Goal: Navigation & Orientation: Find specific page/section

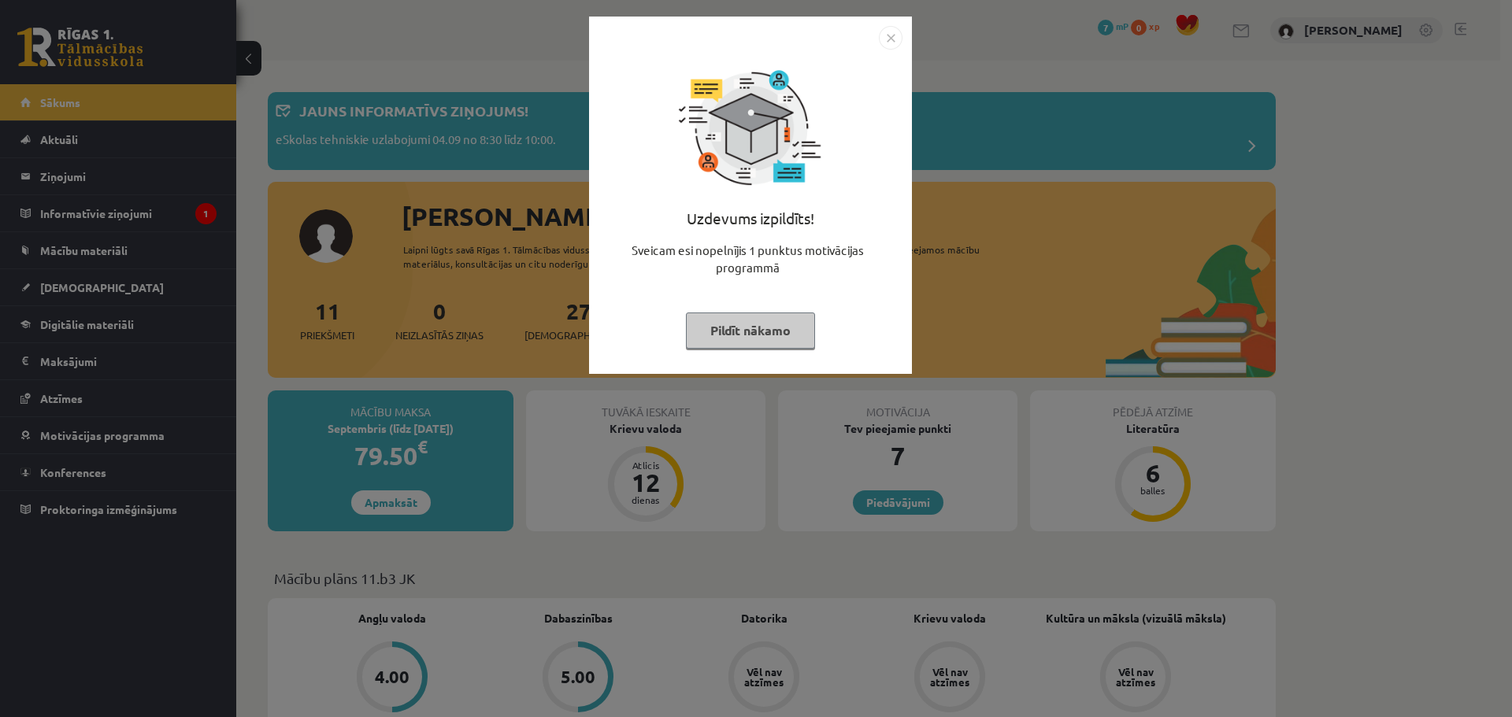
click at [780, 327] on button "Pildīt nākamo" at bounding box center [750, 331] width 129 height 36
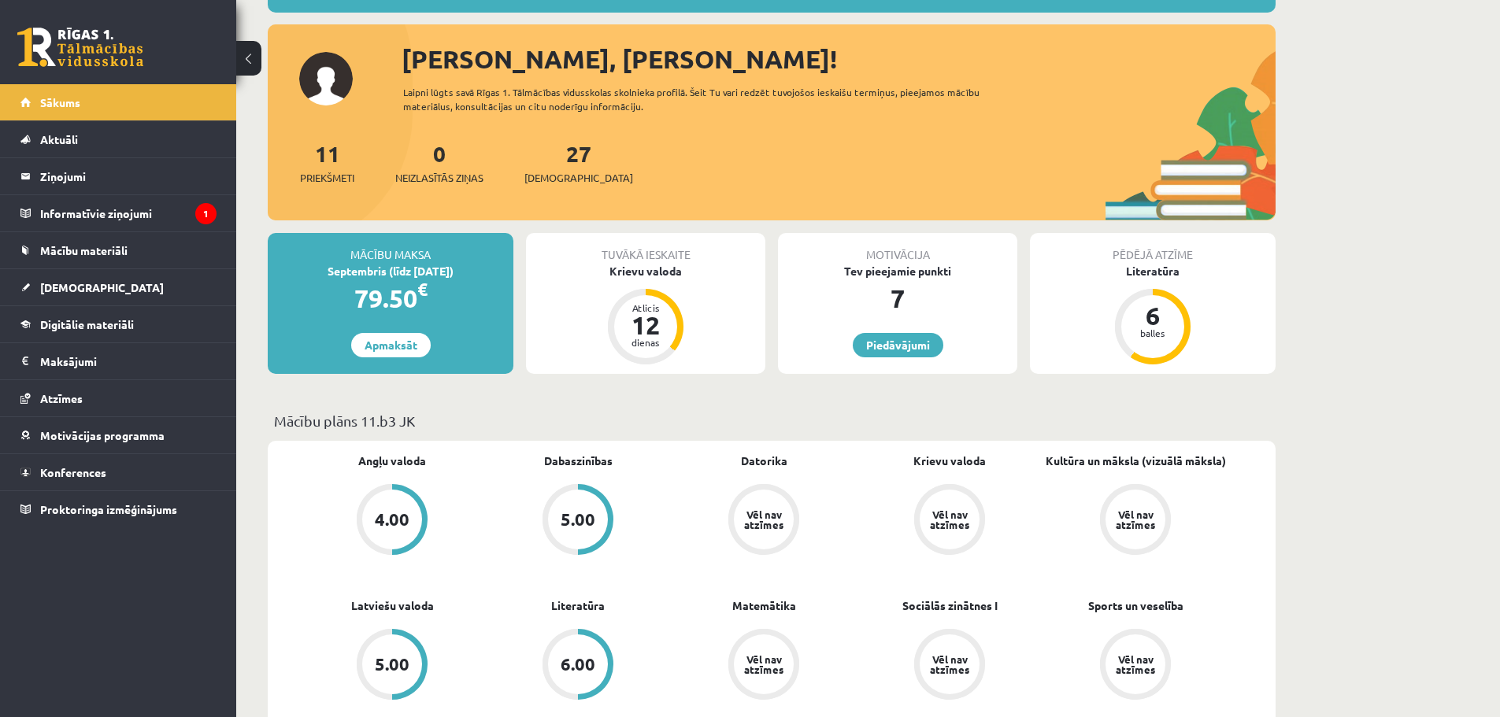
scroll to position [472, 0]
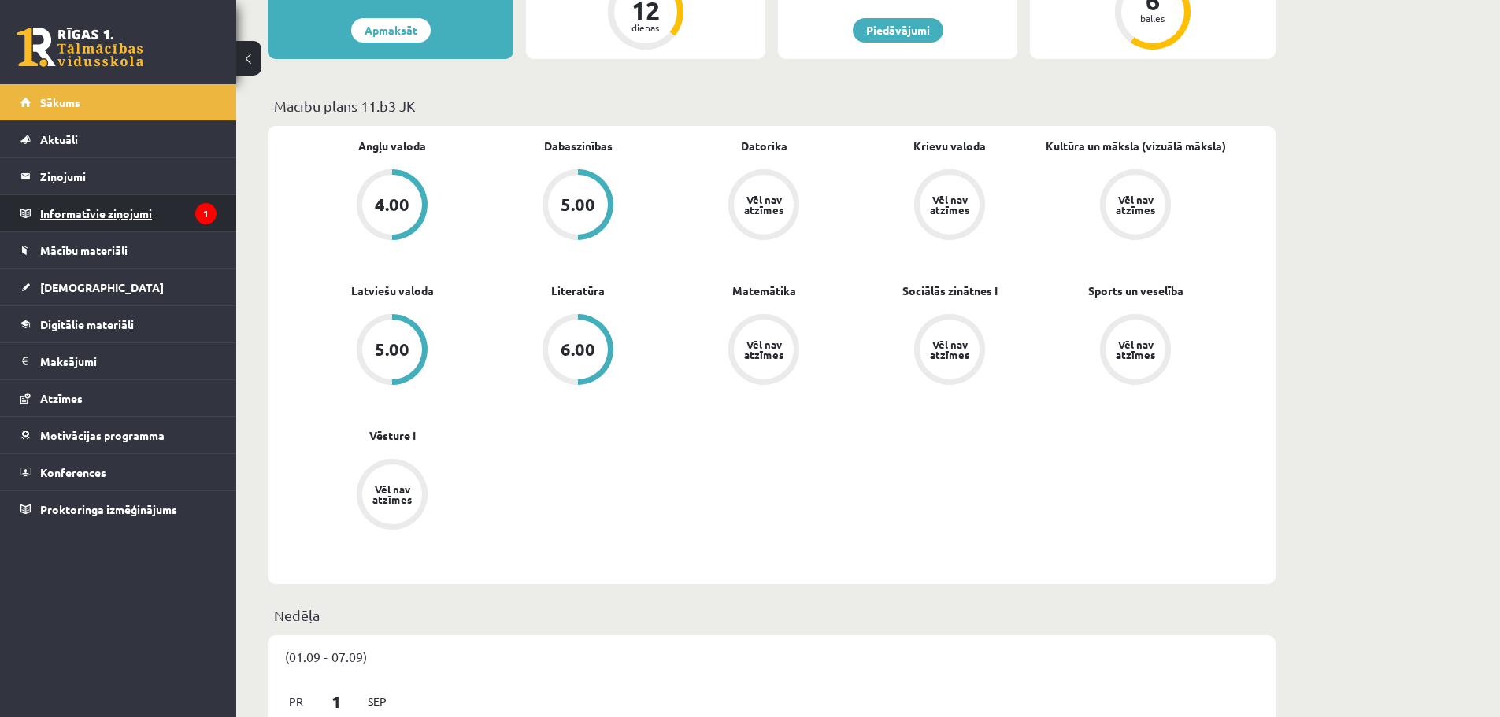
click at [66, 211] on legend "Informatīvie ziņojumi 1" at bounding box center [128, 213] width 176 height 36
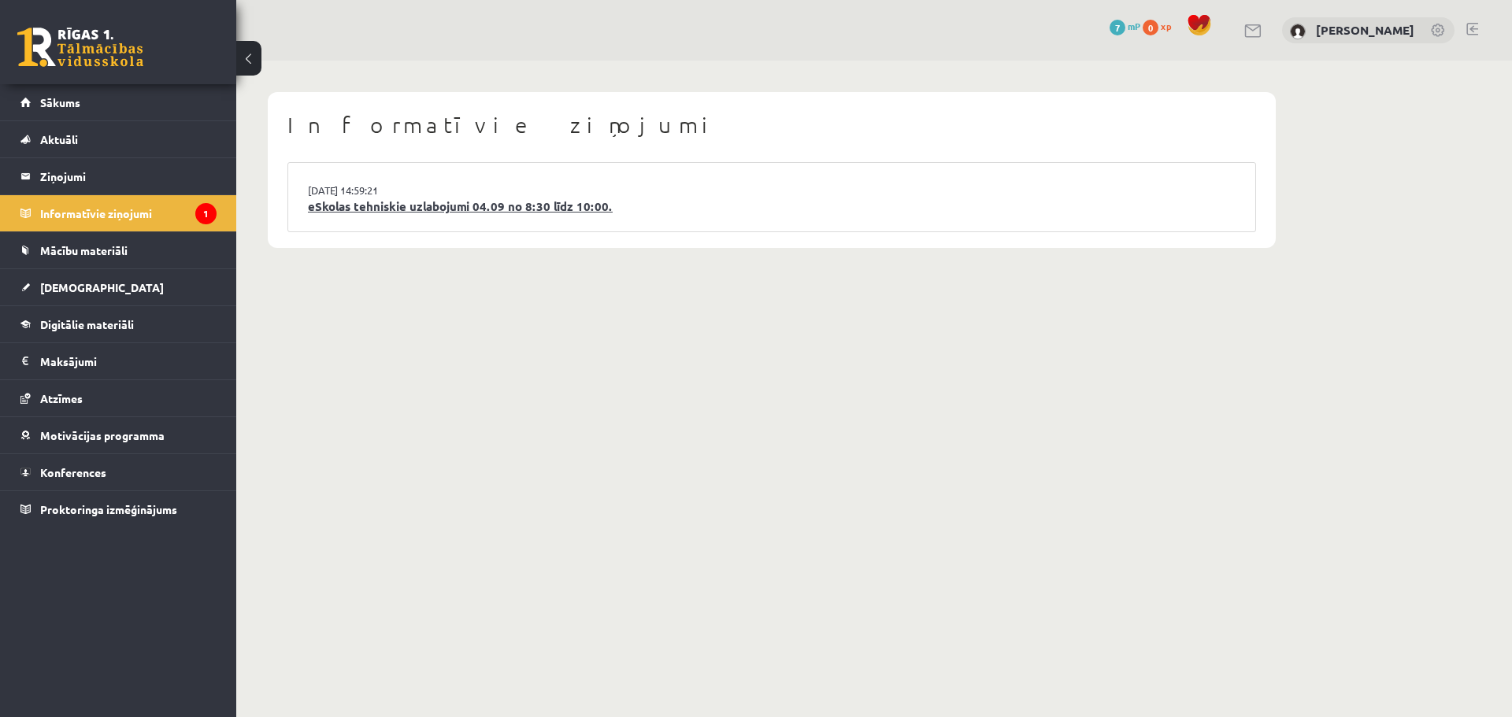
click at [447, 211] on link "eSkolas tehniskie uzlabojumi 04.09 no 8:30 līdz 10:00." at bounding box center [772, 207] width 928 height 18
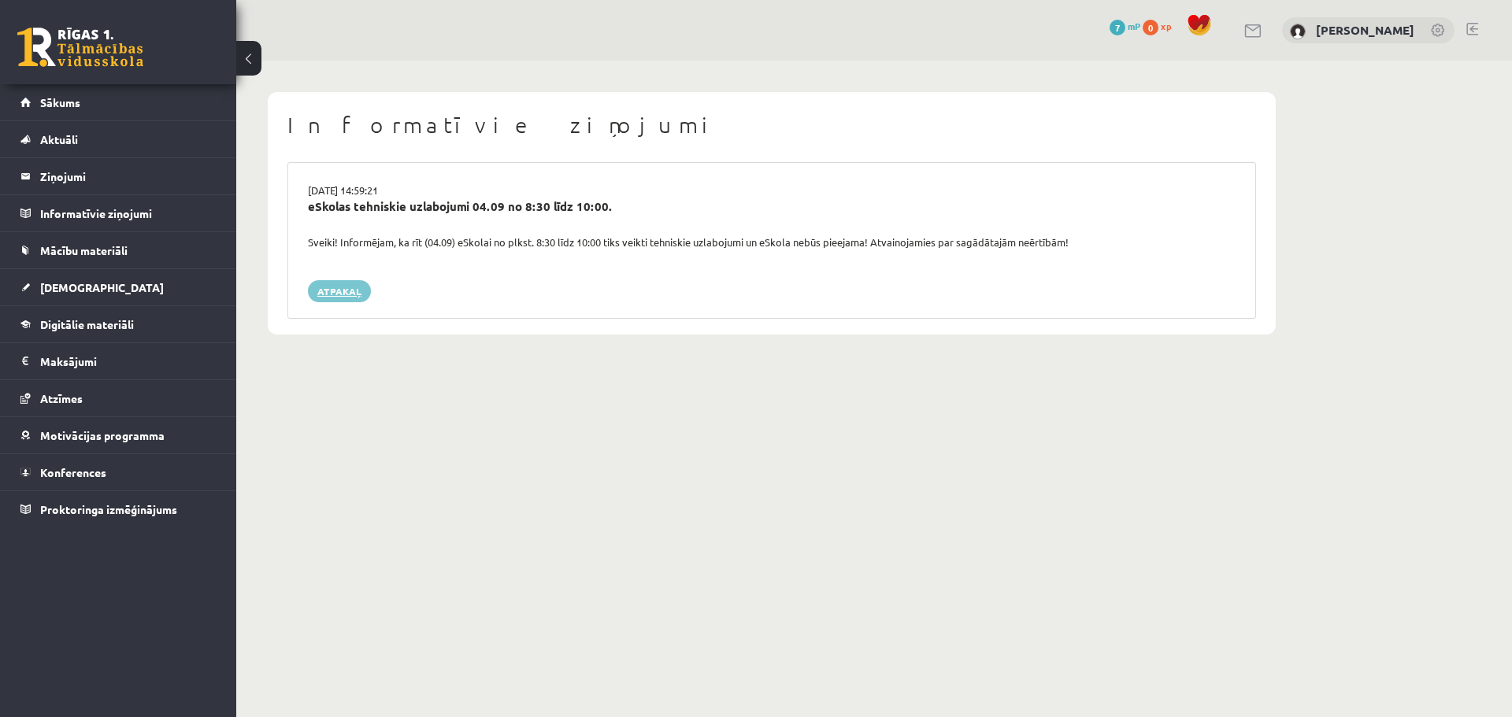
click at [326, 289] on link "Atpakaļ" at bounding box center [339, 291] width 63 height 22
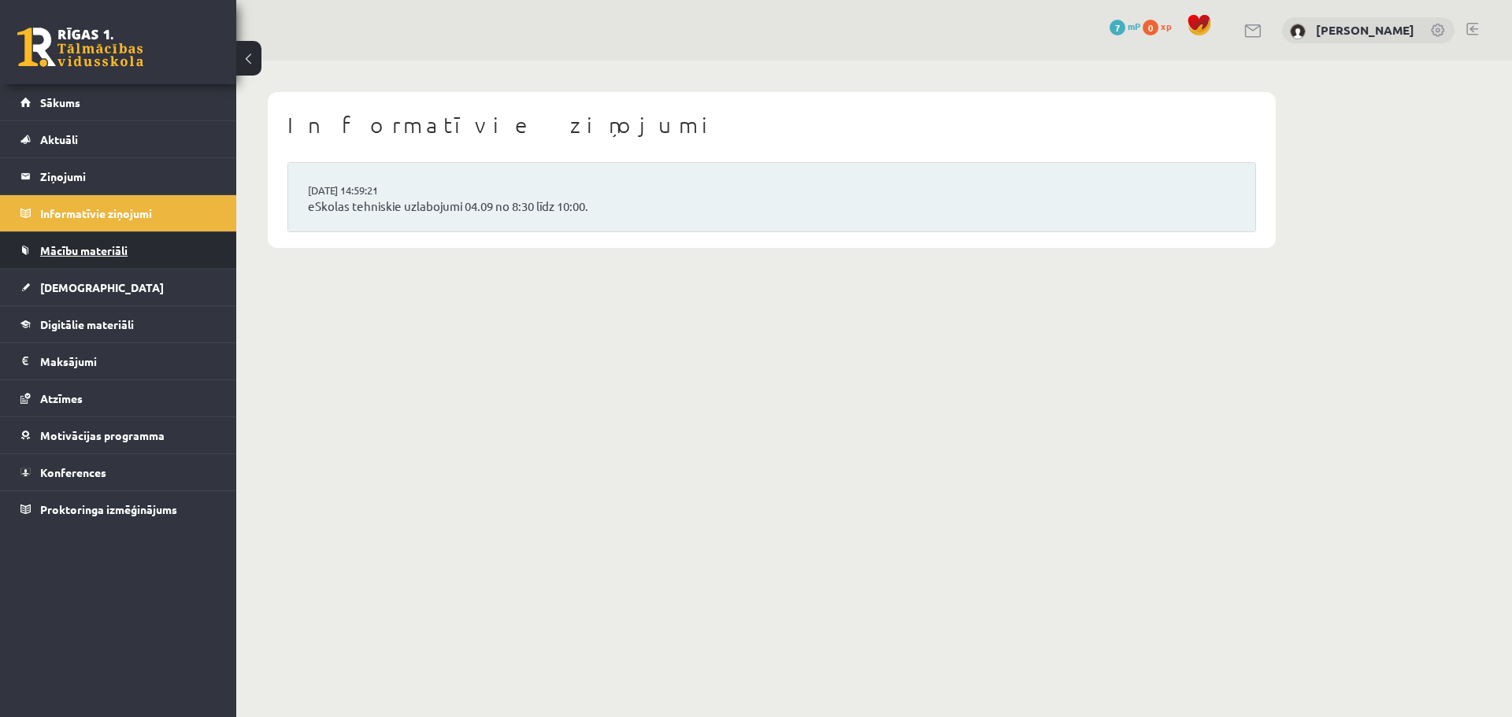
click at [93, 242] on link "Mācību materiāli" at bounding box center [118, 250] width 196 height 36
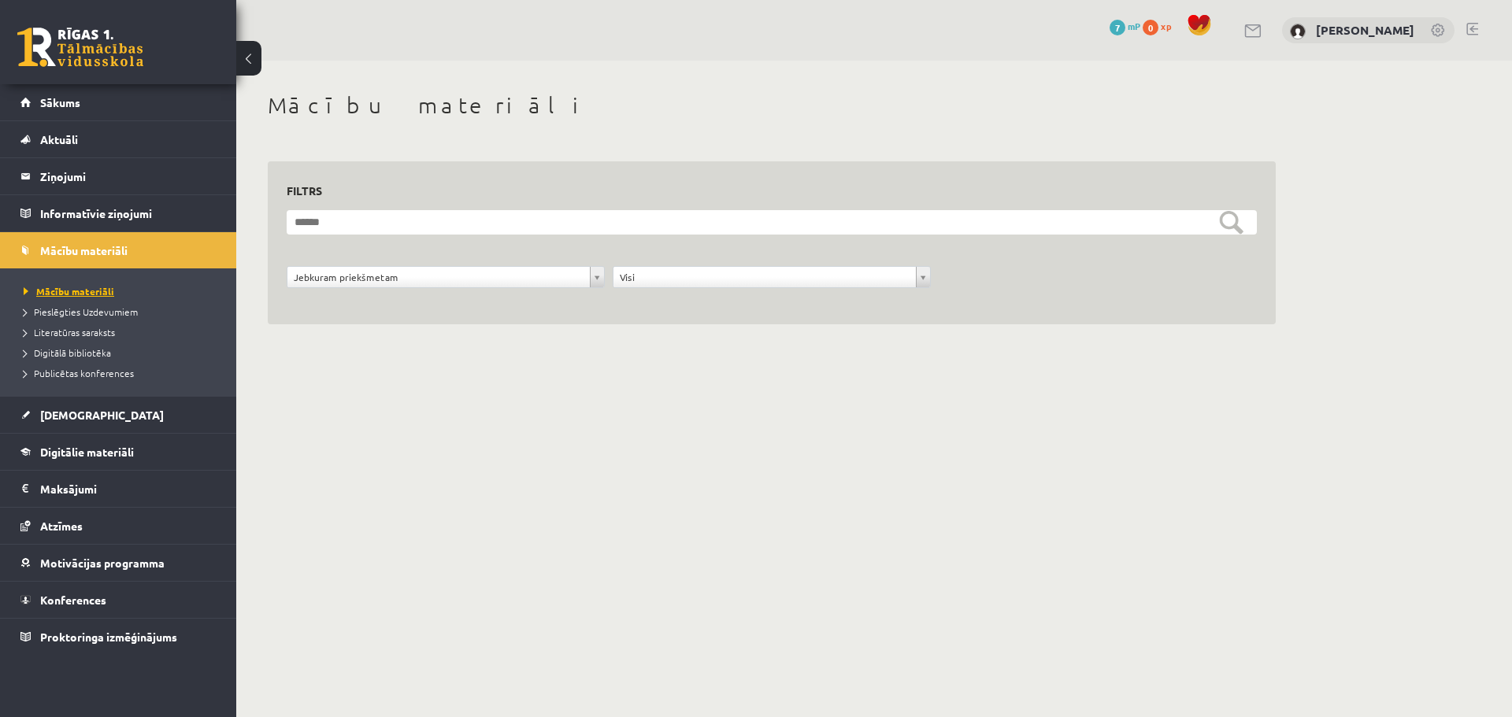
click at [90, 287] on span "Mācību materiāli" at bounding box center [69, 291] width 91 height 13
click at [731, 288] on div "Visi" at bounding box center [772, 277] width 318 height 22
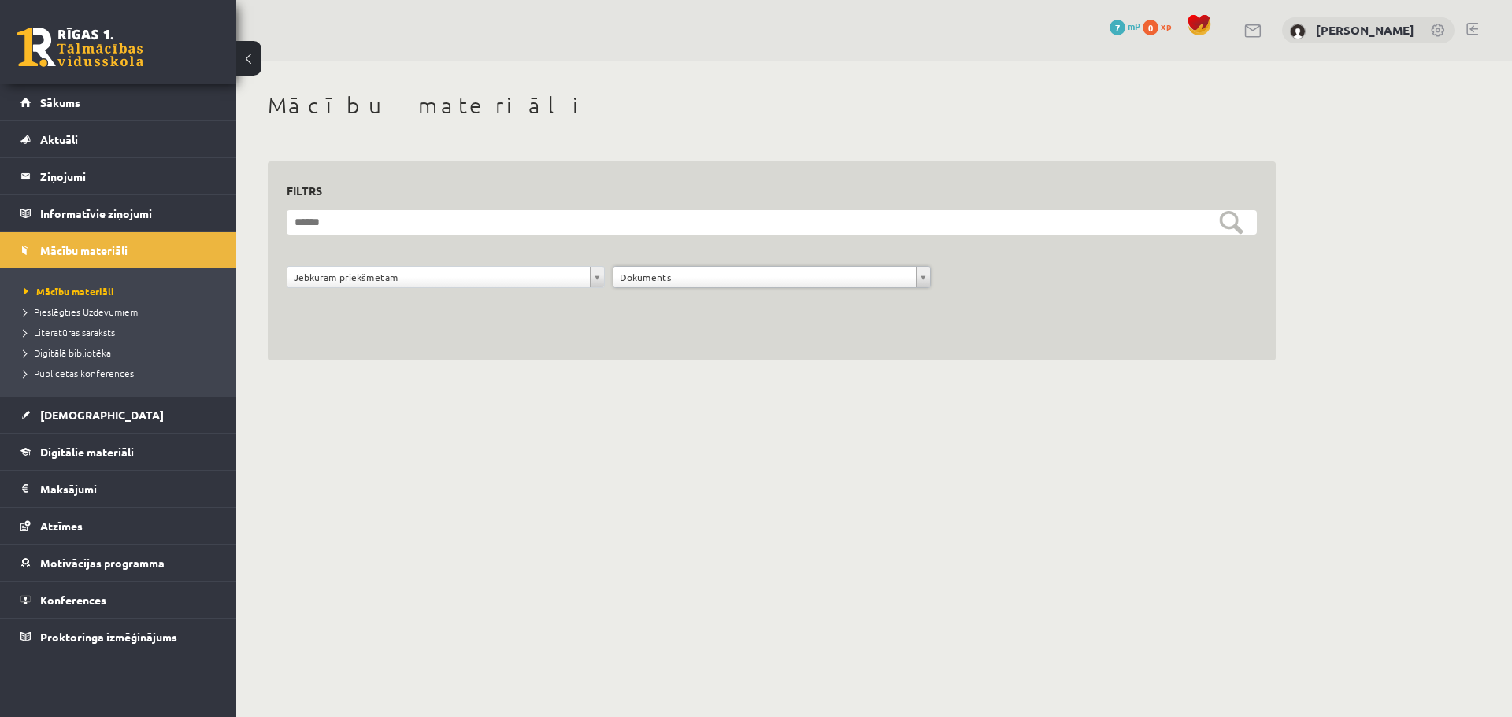
click at [419, 294] on div "**********" at bounding box center [446, 281] width 326 height 30
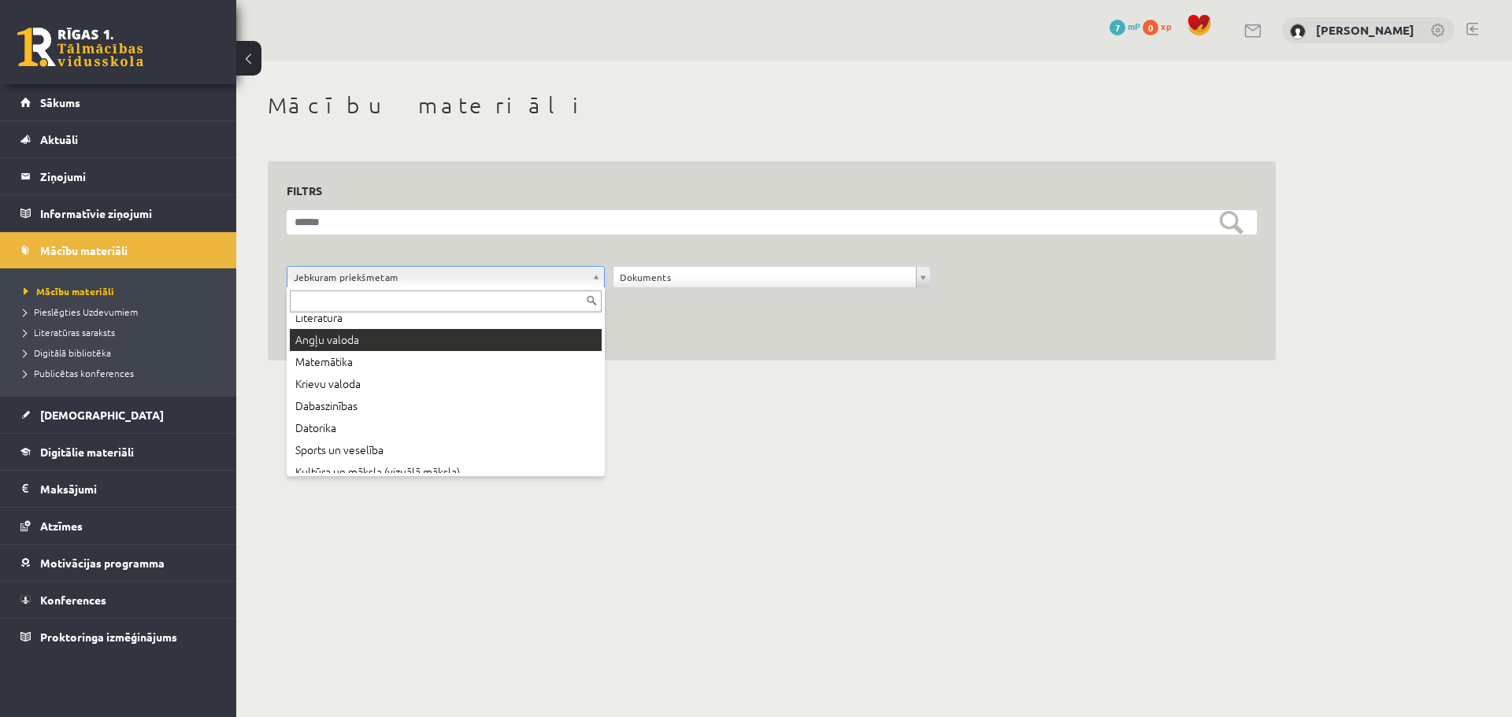
scroll to position [107, 0]
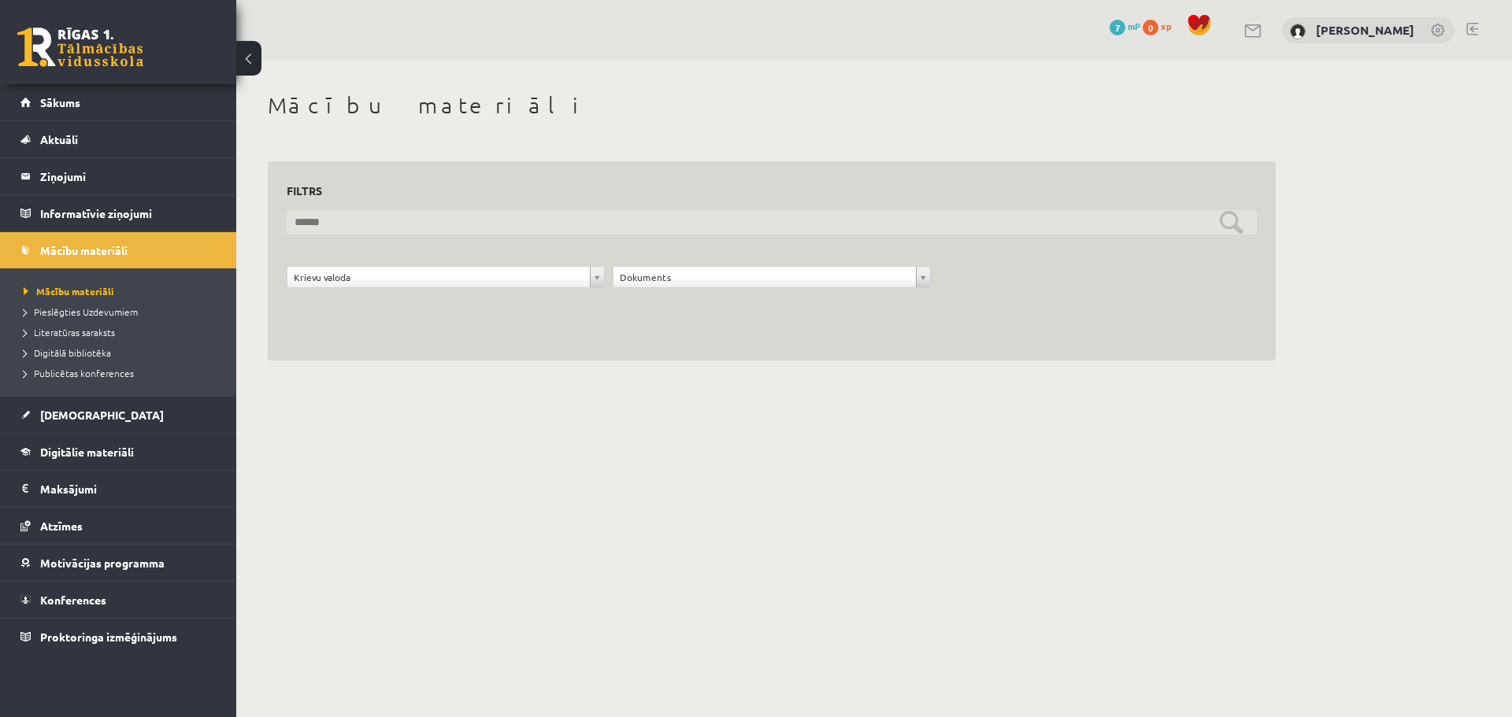
click at [376, 224] on input "text" at bounding box center [772, 222] width 970 height 24
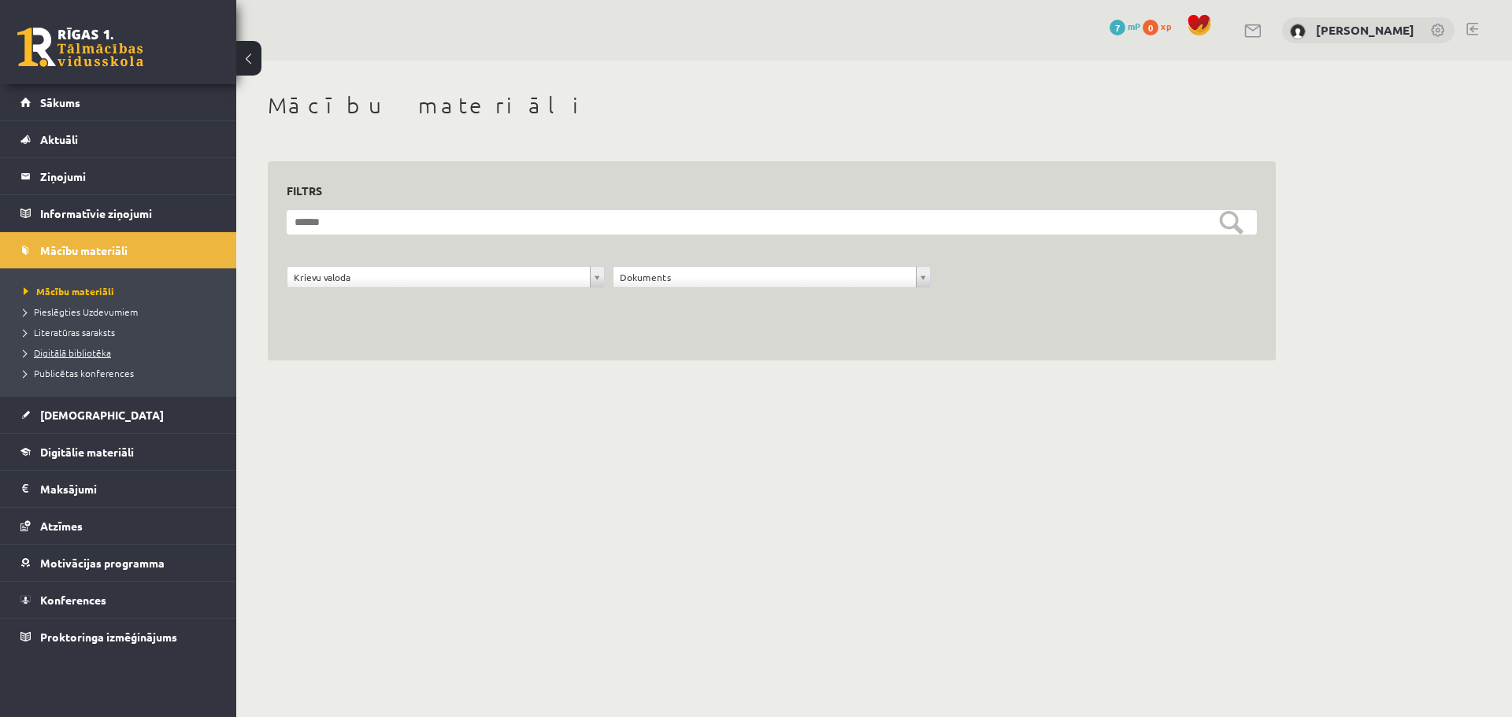
click at [95, 355] on span "Digitālā bibliotēka" at bounding box center [67, 352] width 87 height 13
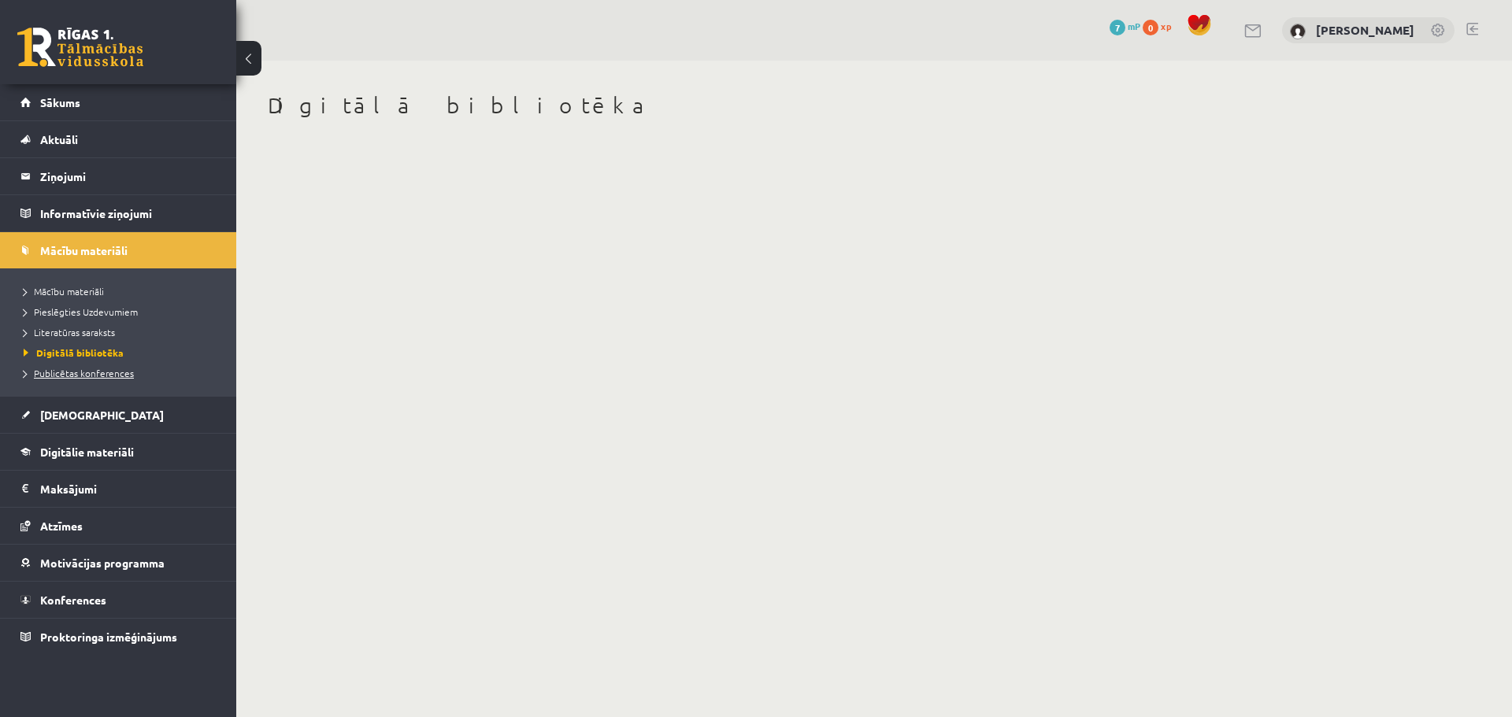
click at [106, 369] on span "Publicētas konferences" at bounding box center [79, 373] width 110 height 13
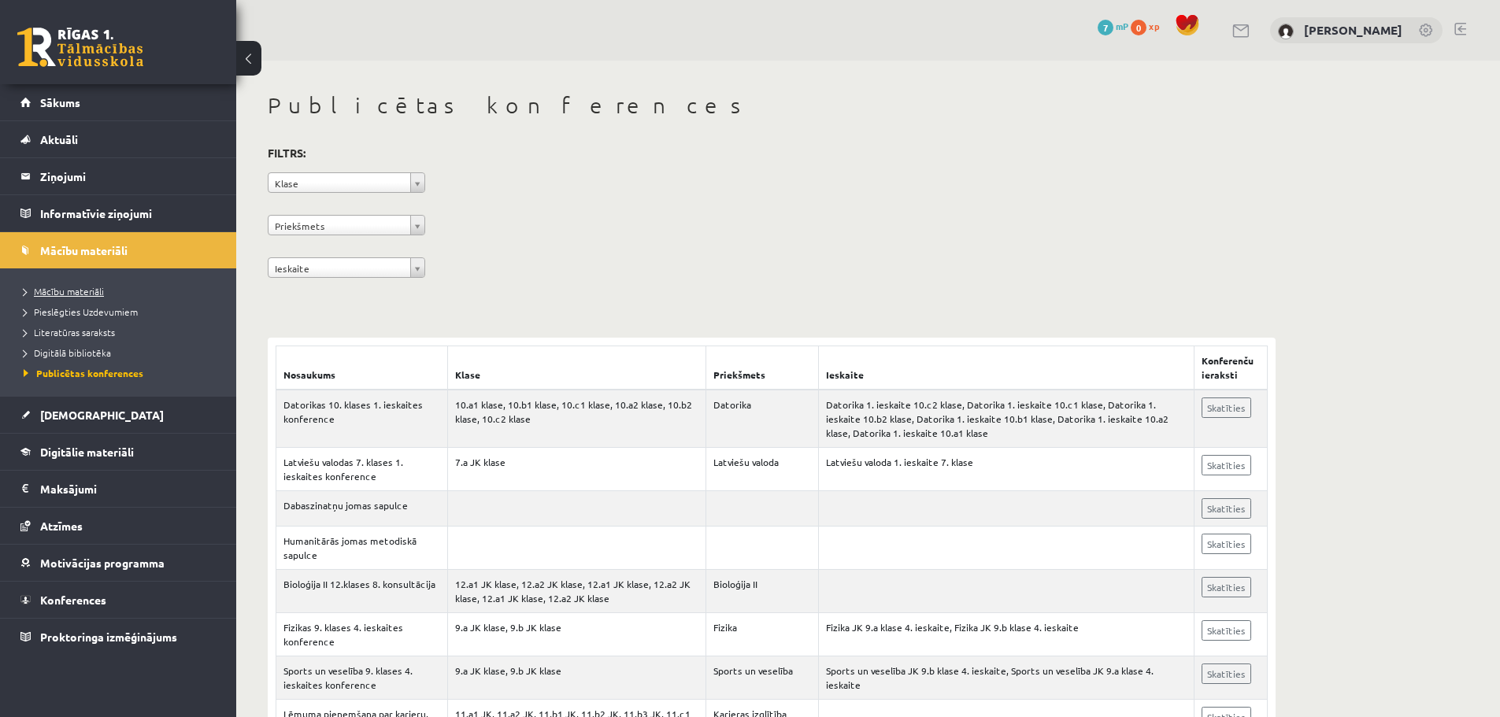
click at [117, 289] on link "Mācību materiāli" at bounding box center [122, 291] width 197 height 14
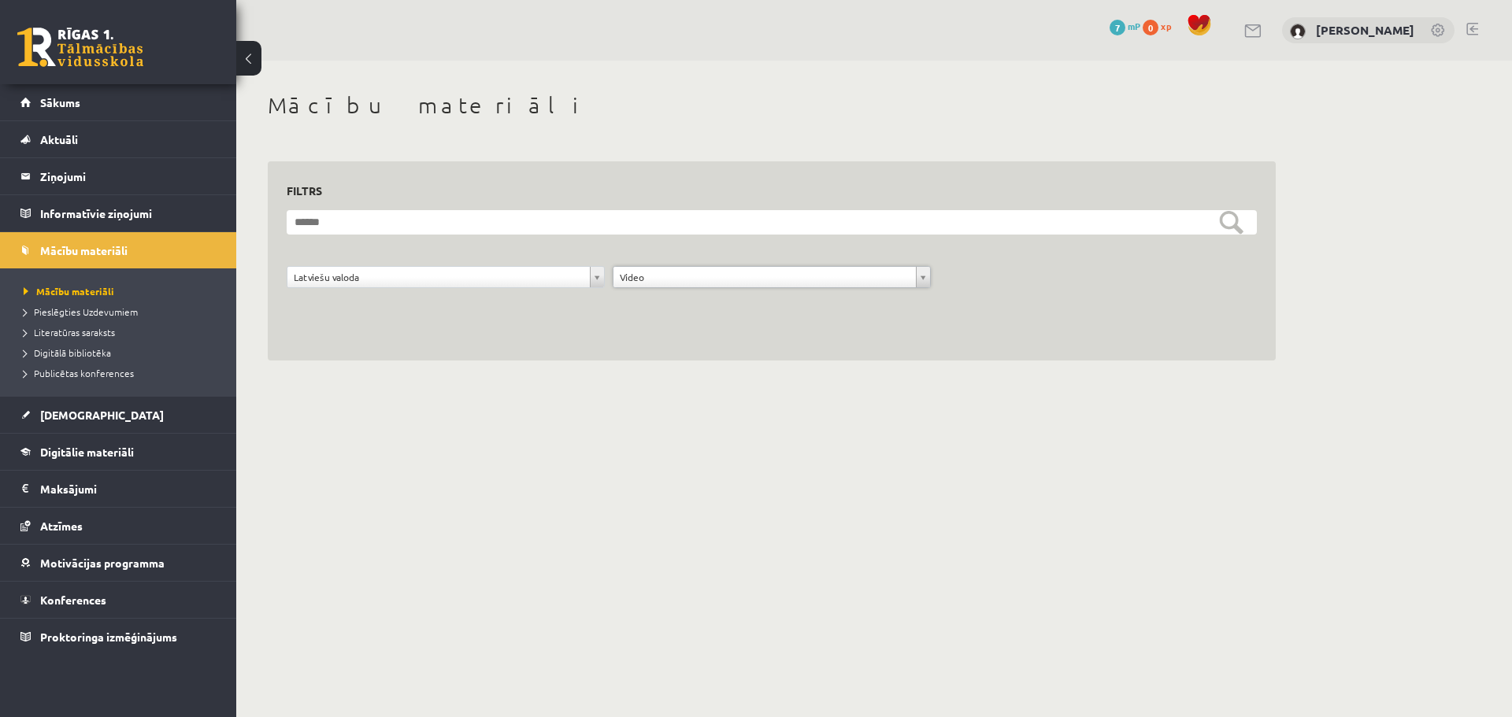
click at [644, 266] on form "**********" at bounding box center [772, 257] width 970 height 95
click at [83, 309] on span "Pieslēgties Uzdevumiem" at bounding box center [81, 312] width 114 height 13
click at [71, 206] on legend "Informatīvie ziņojumi 0" at bounding box center [128, 213] width 176 height 36
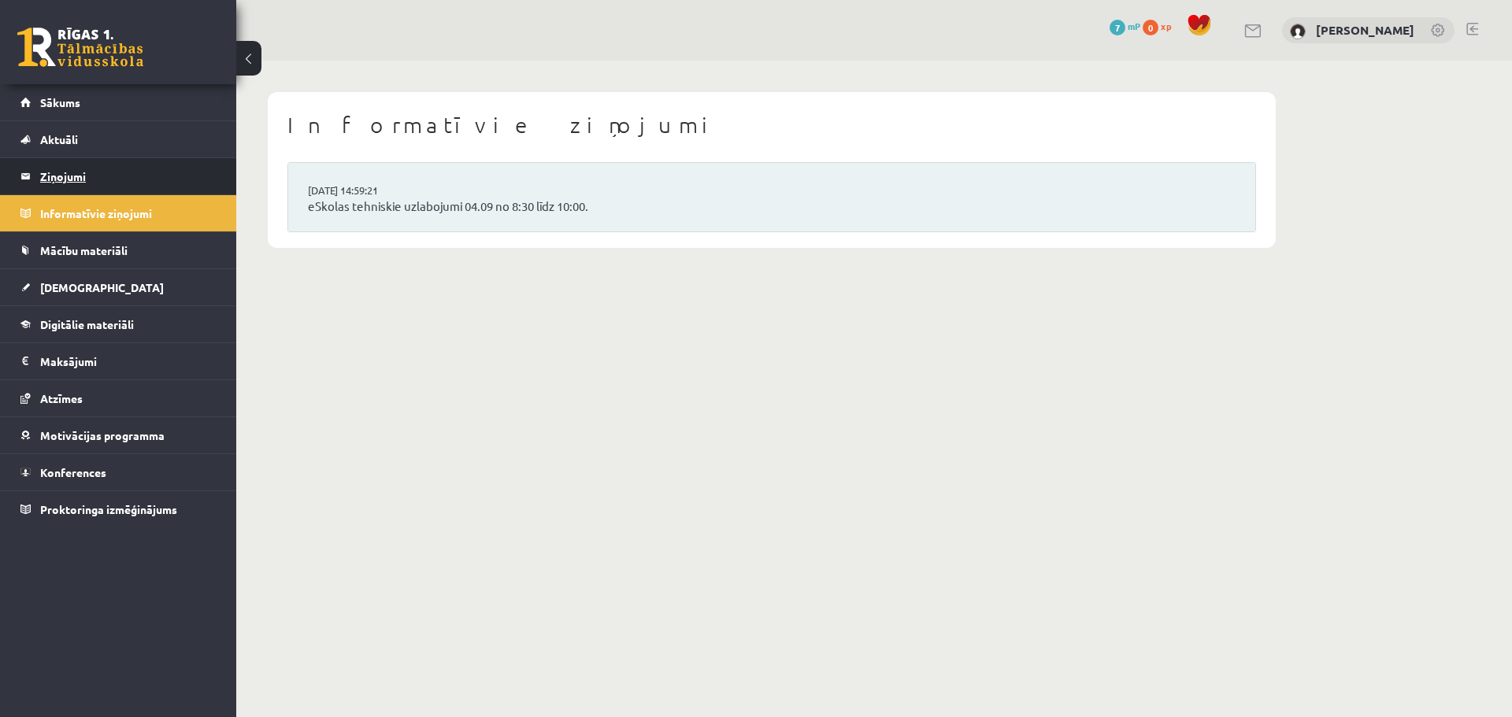
click at [69, 176] on legend "Ziņojumi 0" at bounding box center [128, 176] width 176 height 36
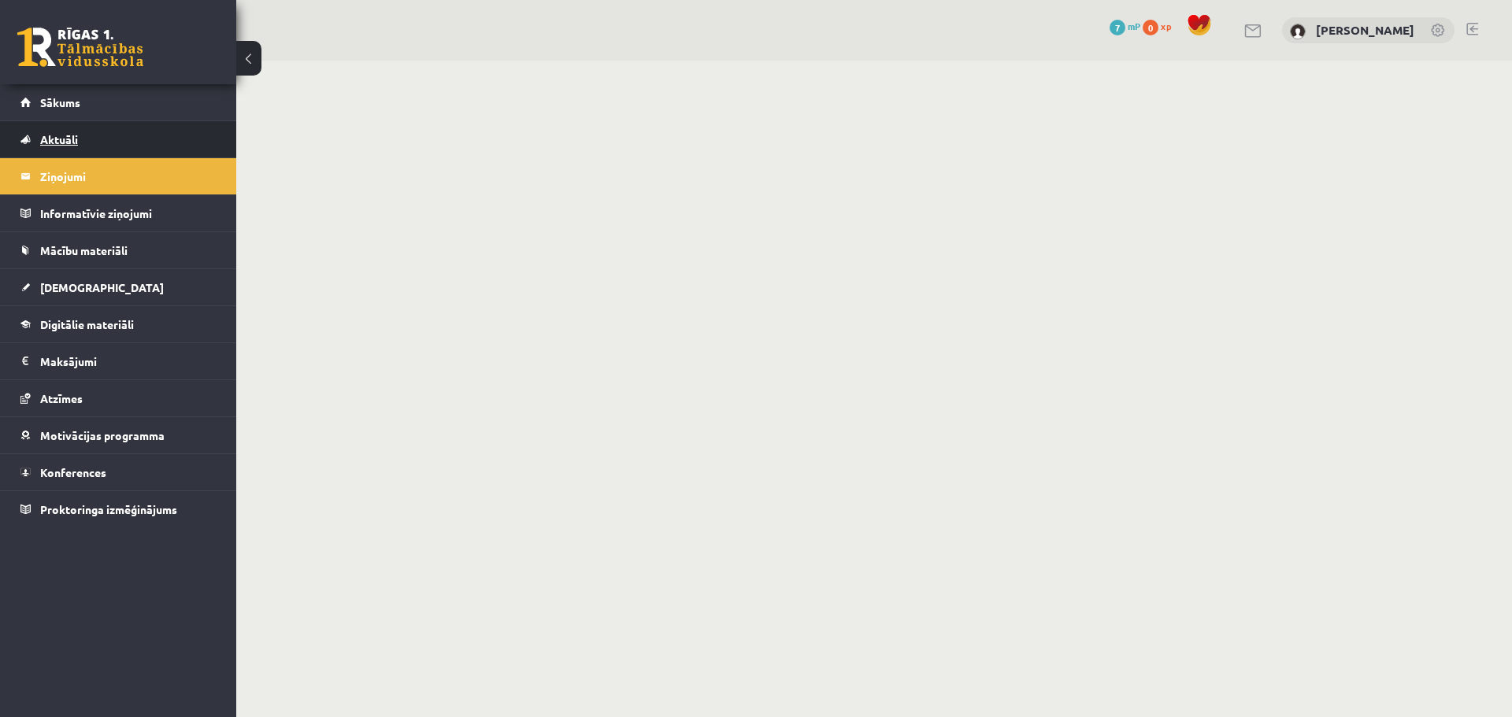
click at [66, 135] on span "Aktuāli" at bounding box center [59, 139] width 38 height 14
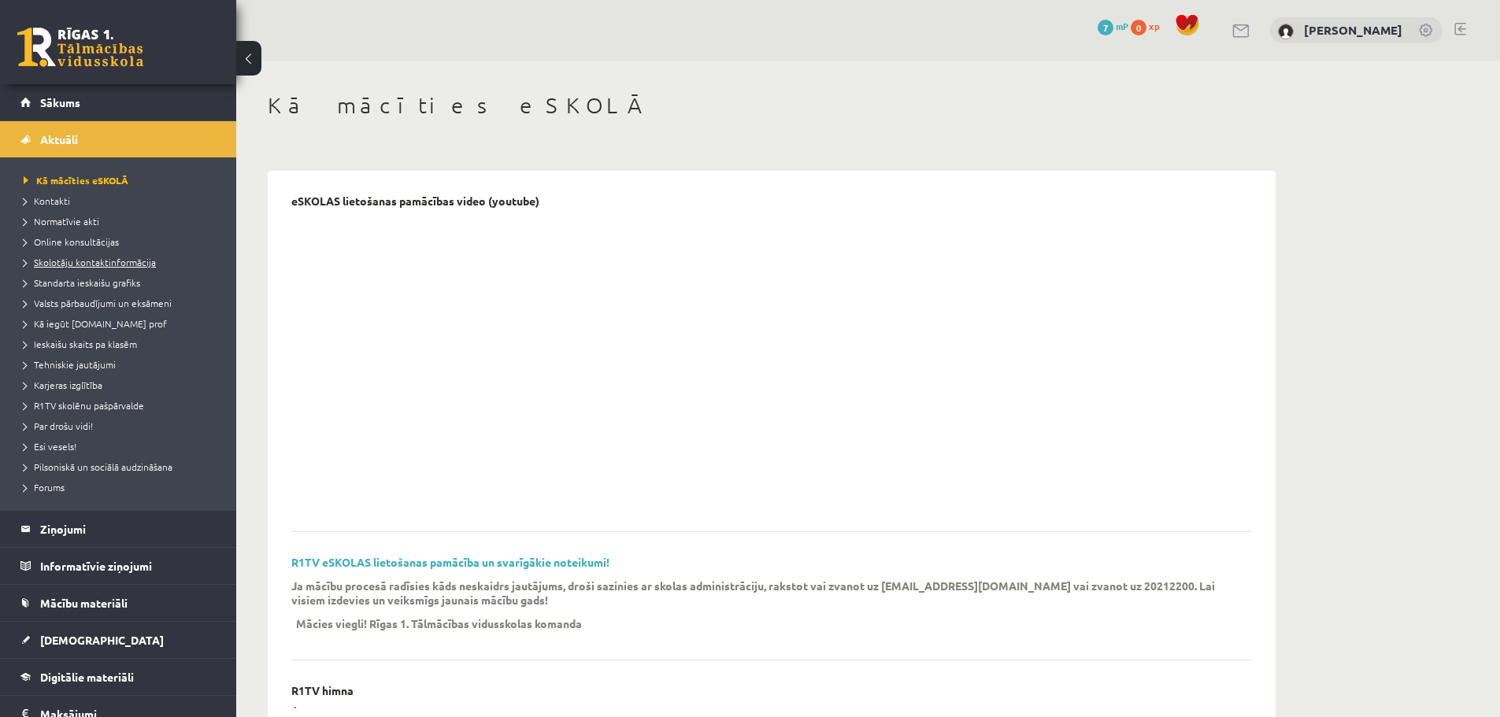
click at [119, 258] on span "Skolotāju kontaktinformācija" at bounding box center [90, 262] width 132 height 13
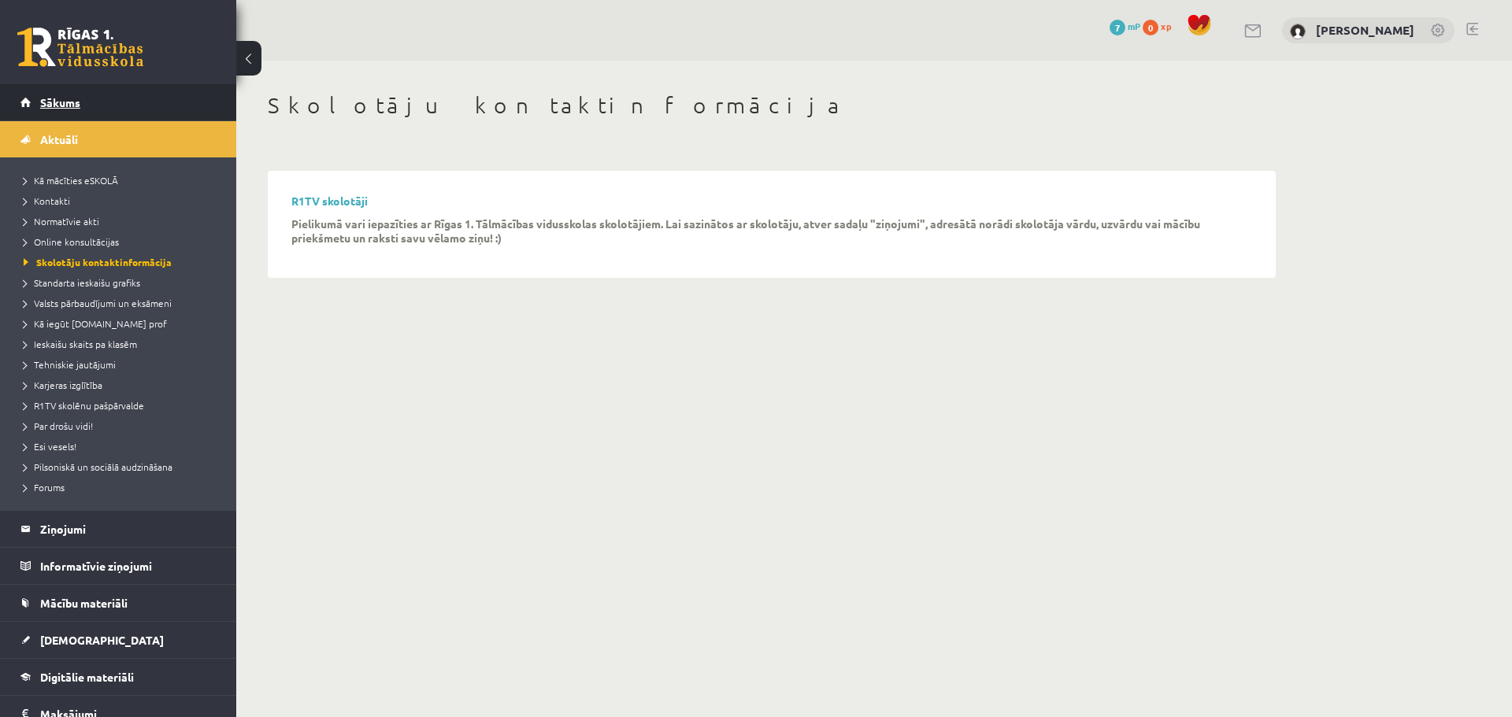
click at [53, 97] on span "Sākums" at bounding box center [60, 102] width 40 height 14
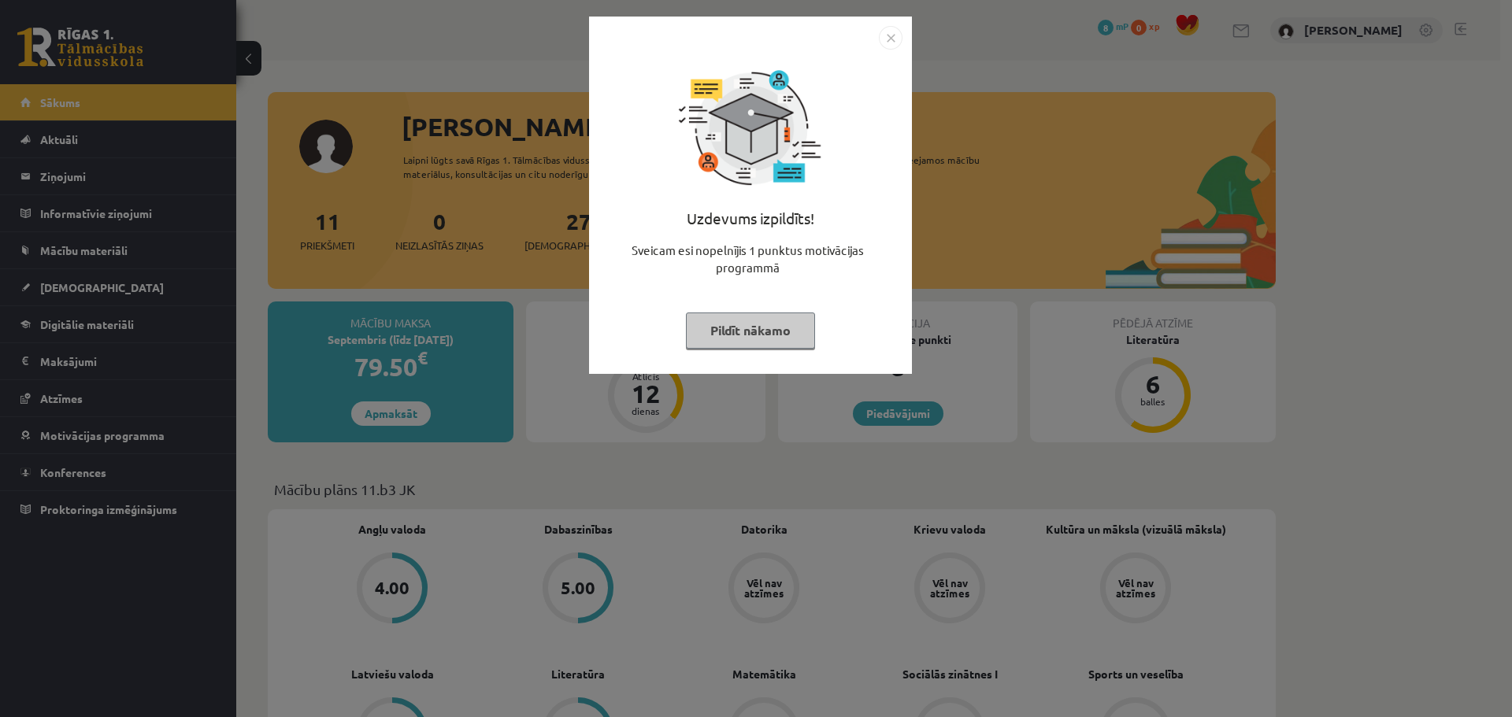
click at [753, 319] on button "Pildīt nākamo" at bounding box center [750, 331] width 129 height 36
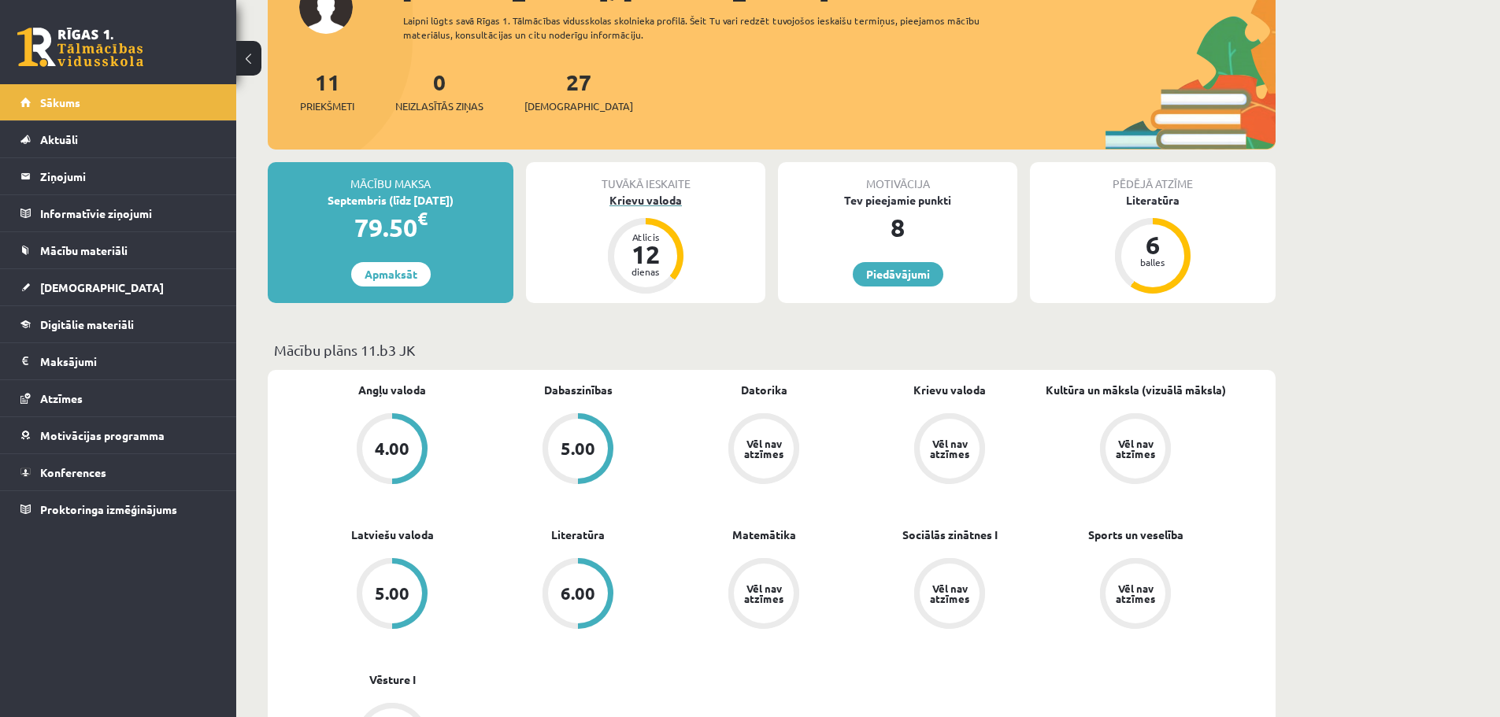
scroll to position [157, 0]
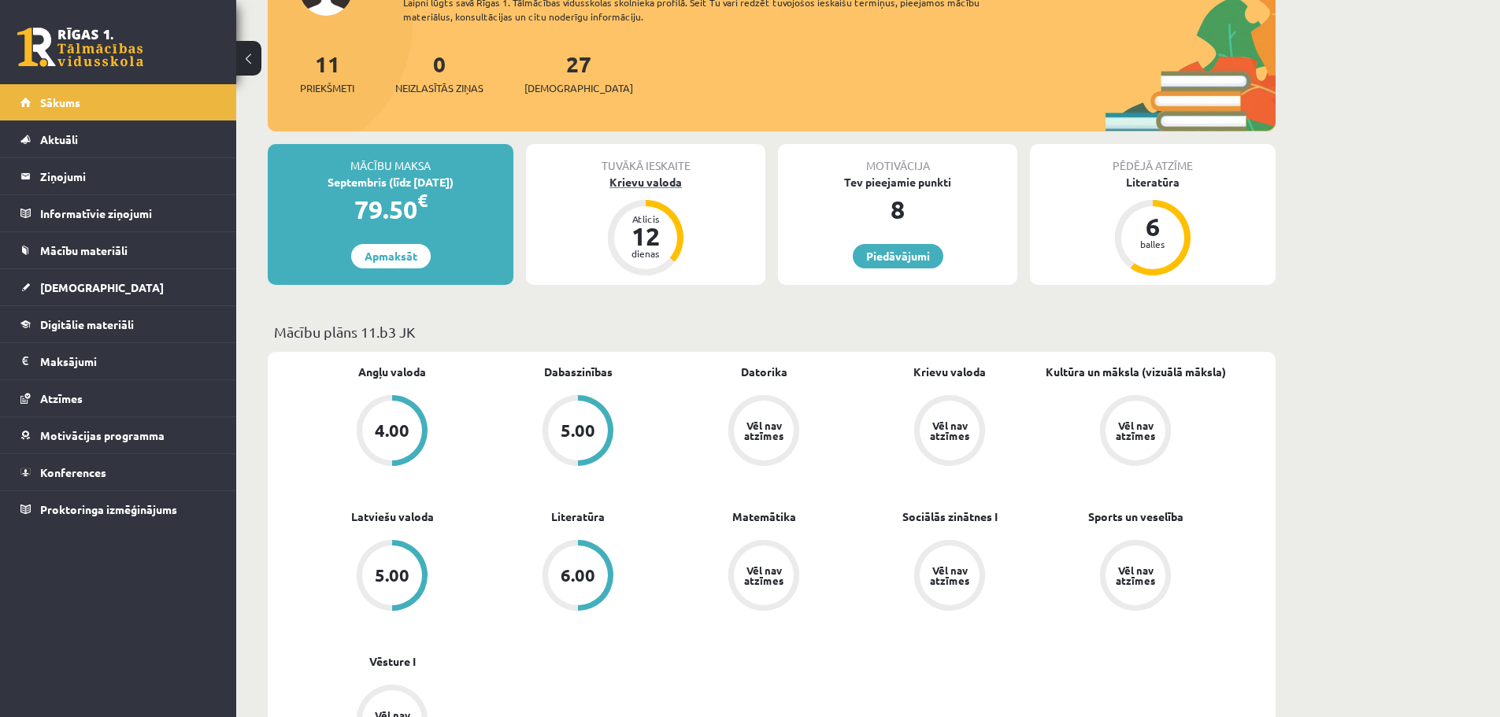
click at [660, 217] on div "Atlicis" at bounding box center [645, 218] width 47 height 9
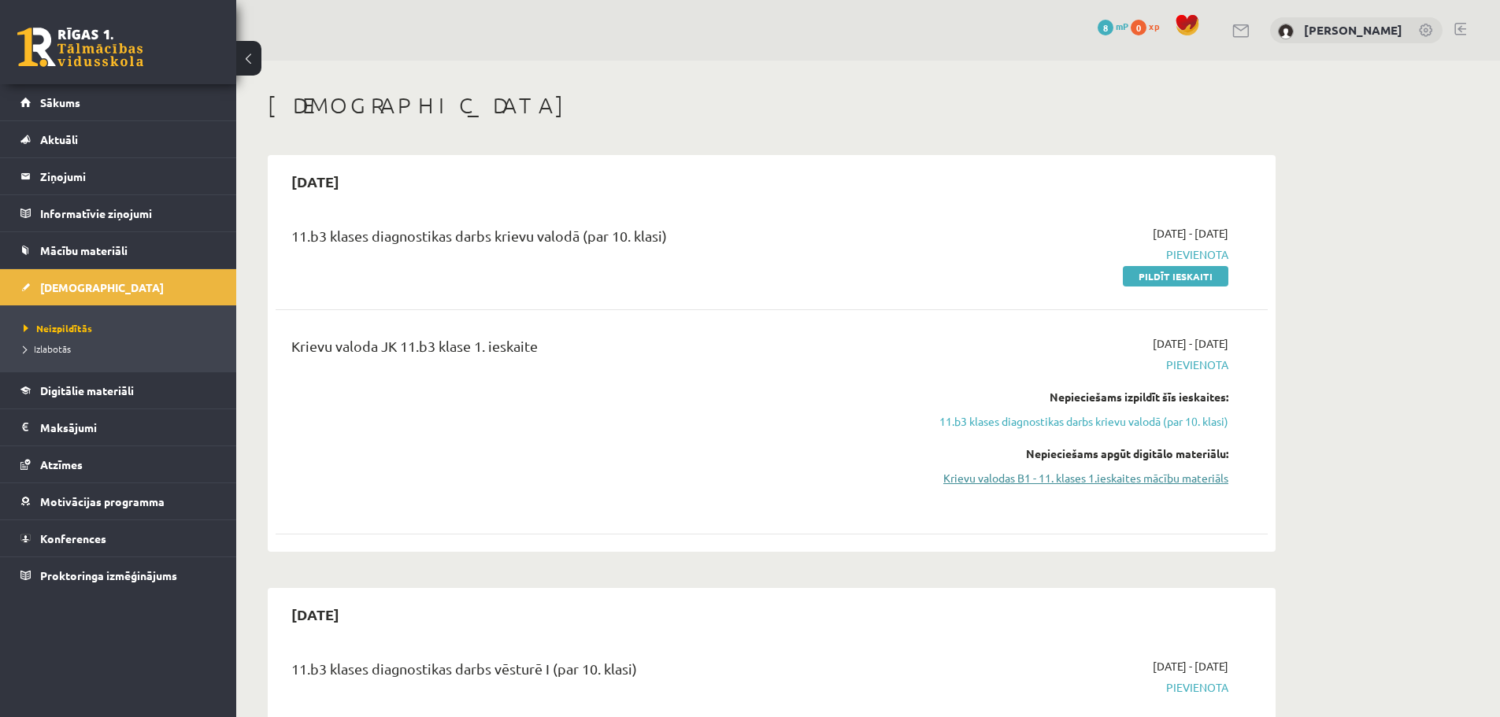
click at [1137, 476] on link "Krievu valodas B1 - 11. klases 1.ieskaites mācību materiāls" at bounding box center [1080, 478] width 297 height 17
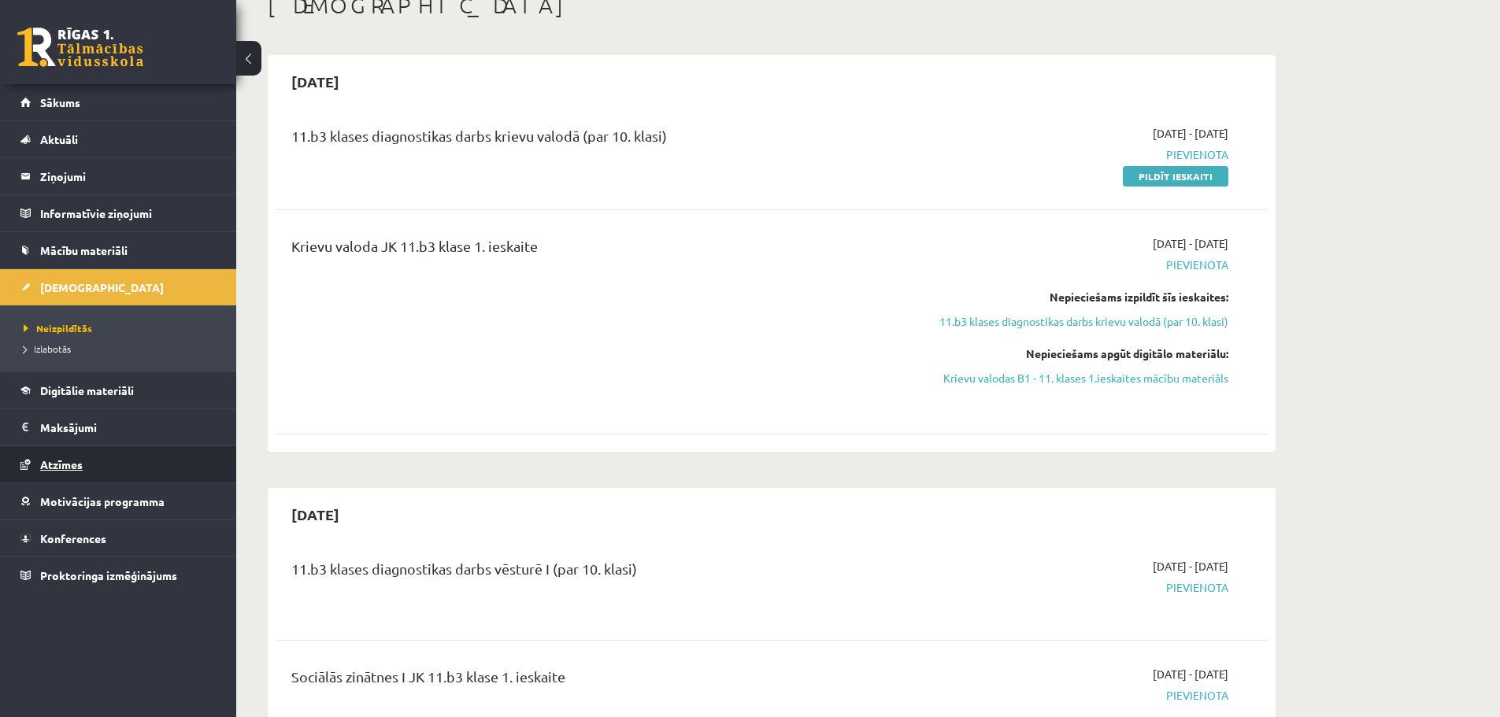
scroll to position [157, 0]
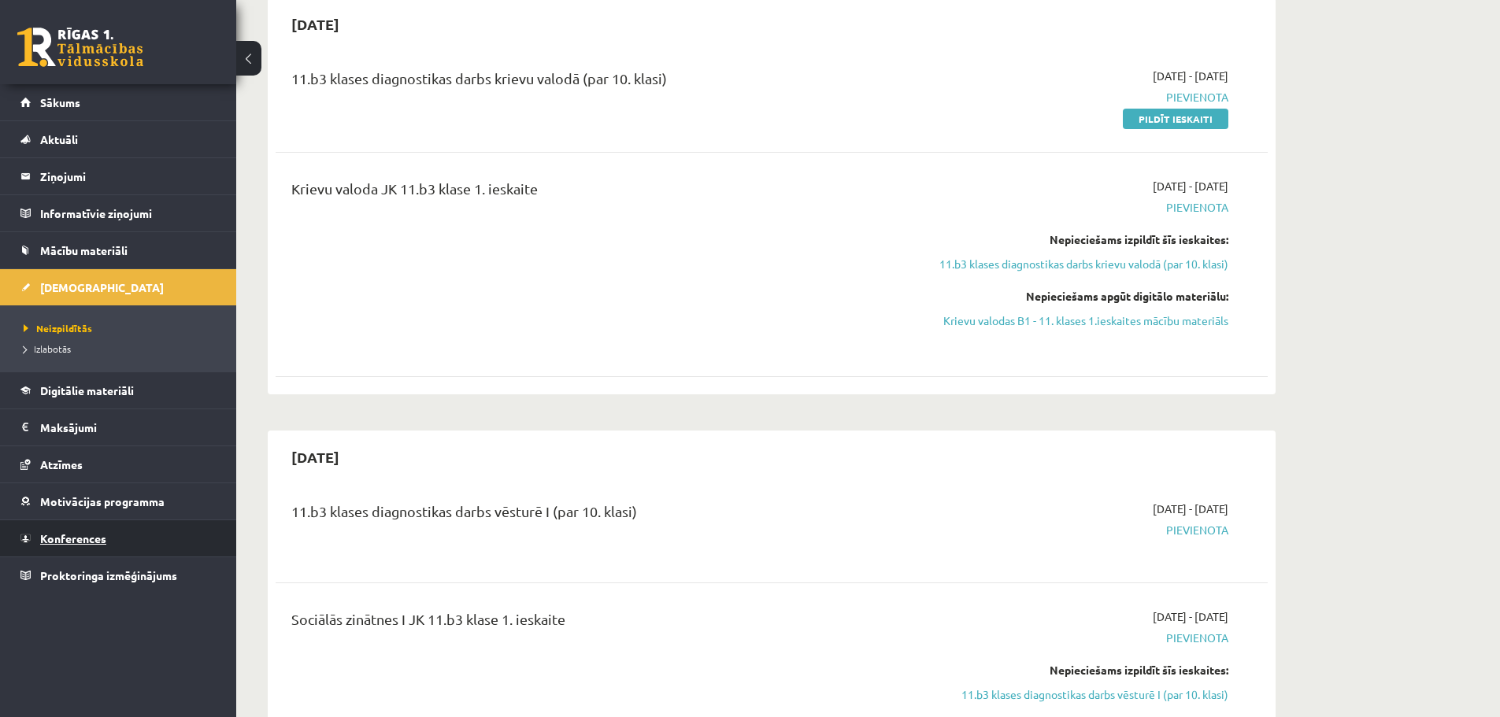
click at [126, 539] on link "Konferences" at bounding box center [118, 538] width 196 height 36
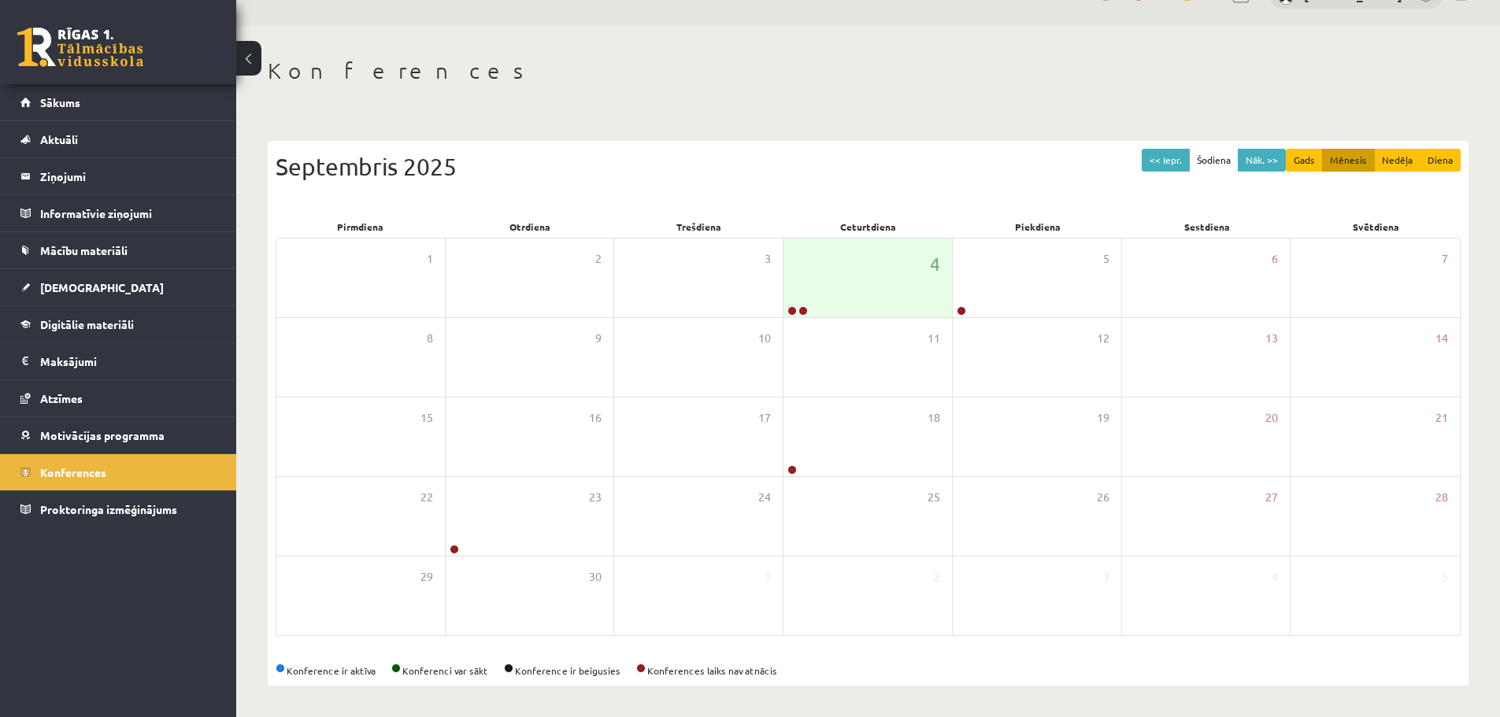
scroll to position [35, 0]
click at [156, 91] on link "Sākums" at bounding box center [118, 102] width 196 height 36
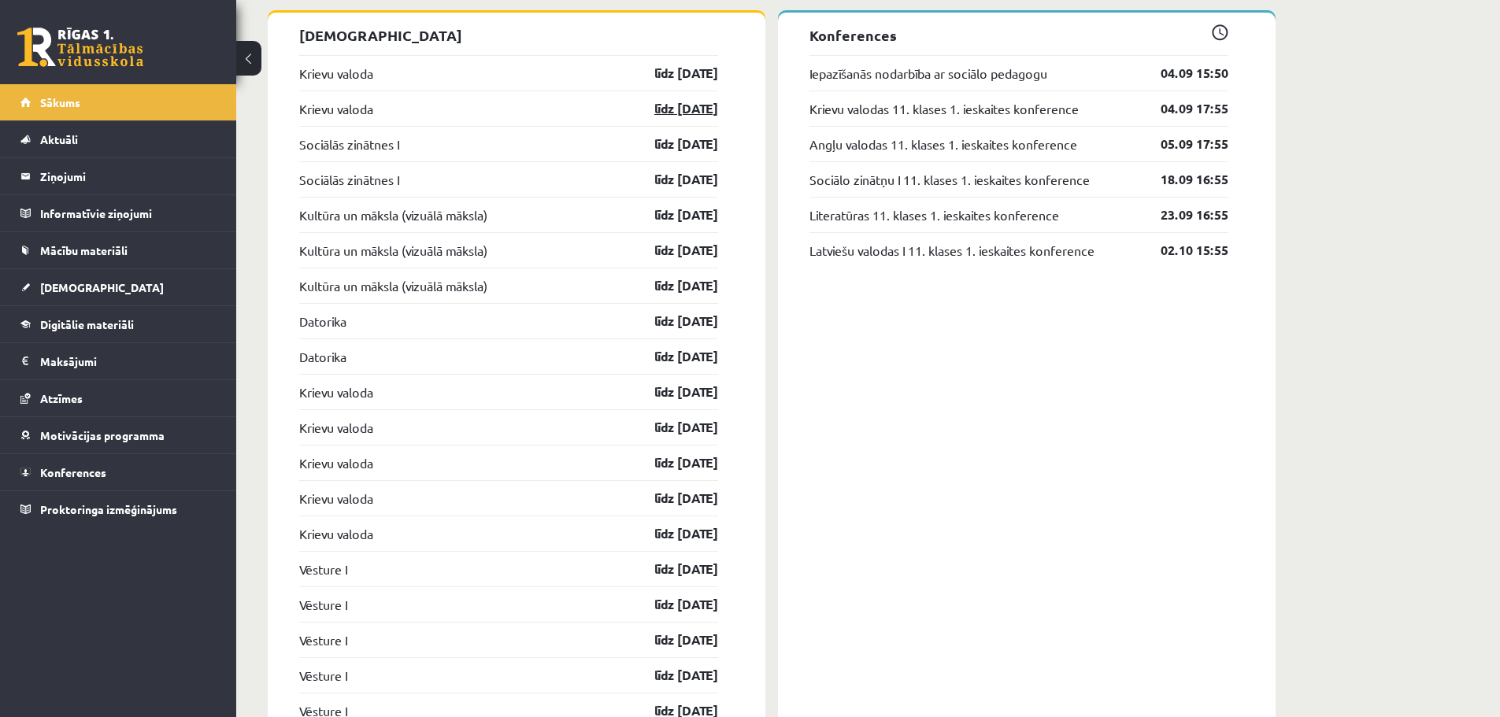
scroll to position [1354, 0]
